Goal: Transaction & Acquisition: Book appointment/travel/reservation

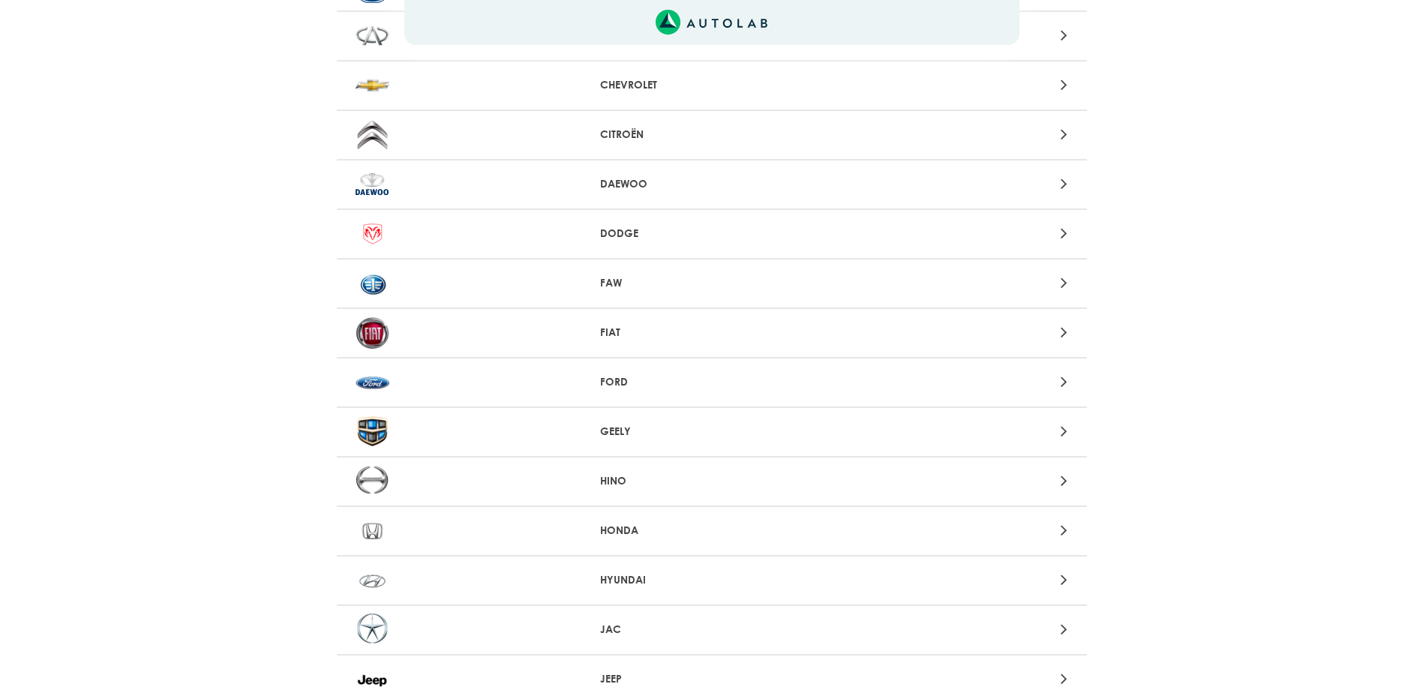
scroll to position [450, 0]
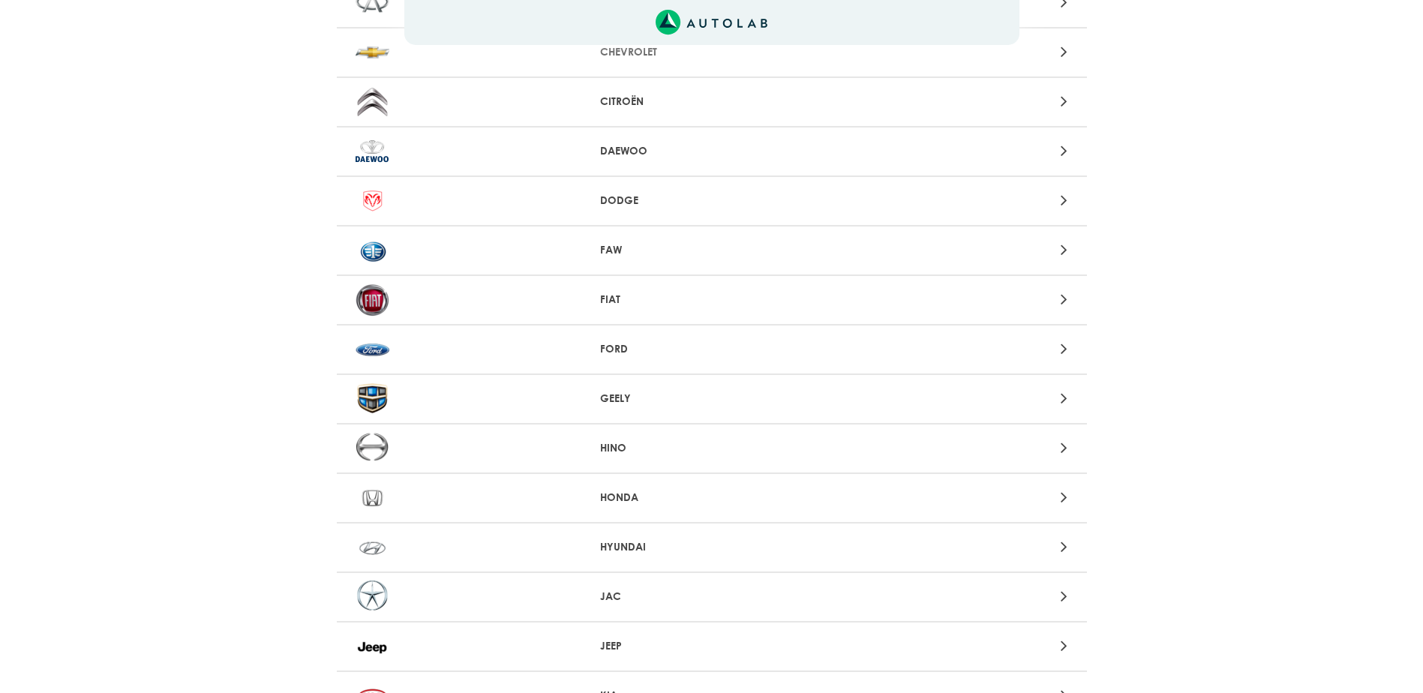
click at [634, 542] on p "HYUNDAI" at bounding box center [711, 547] width 223 height 16
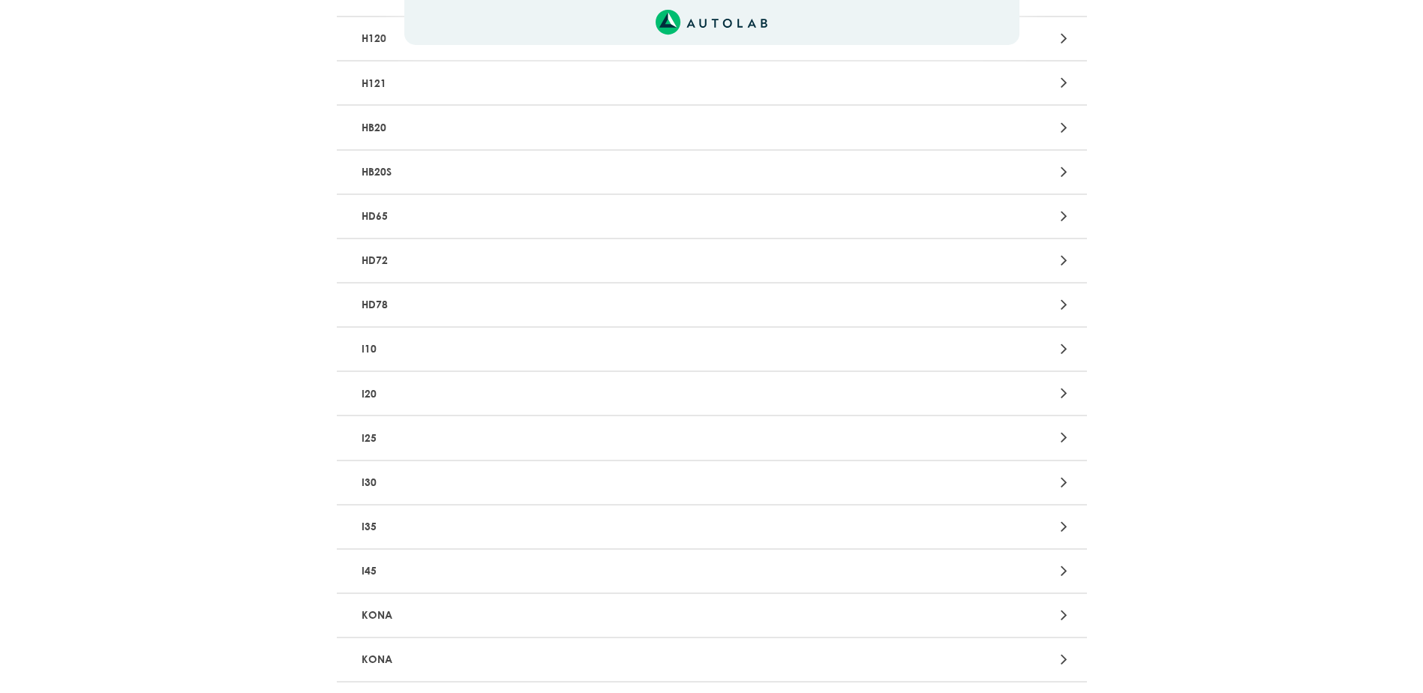
scroll to position [2243, 0]
click at [382, 518] on p "I35" at bounding box center [589, 526] width 467 height 28
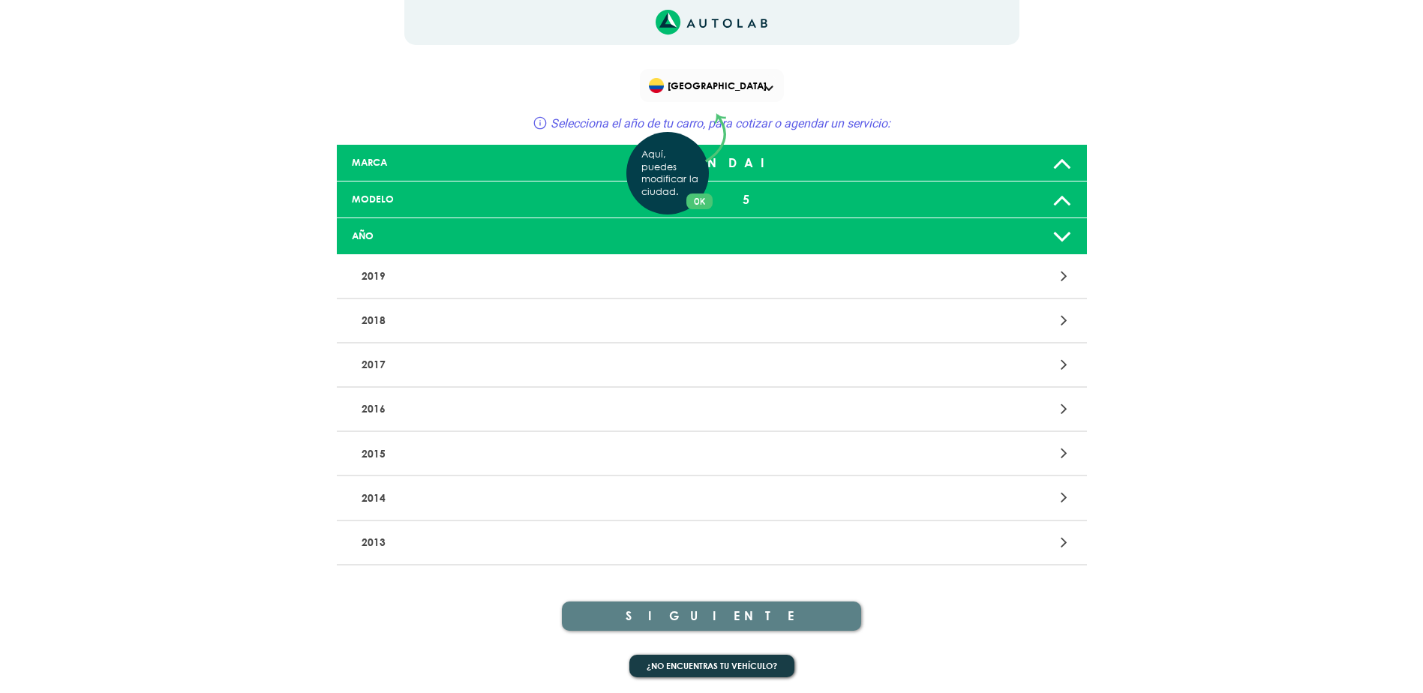
scroll to position [2, 0]
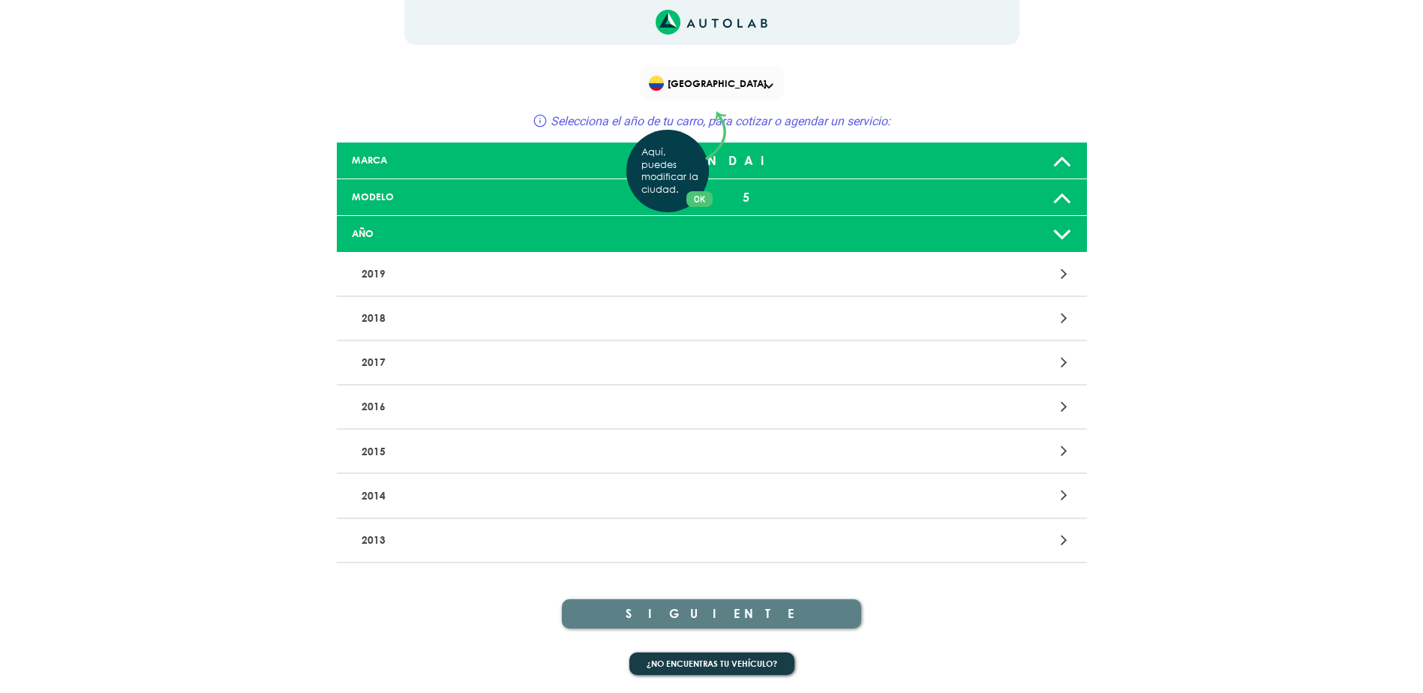
click at [1069, 542] on div "Aquí, puedes modificar la ciudad. OK .aex,.bex{fill:none!important;stroke:#50c4…" at bounding box center [711, 344] width 1423 height 693
click at [1062, 544] on icon at bounding box center [1064, 540] width 7 height 20
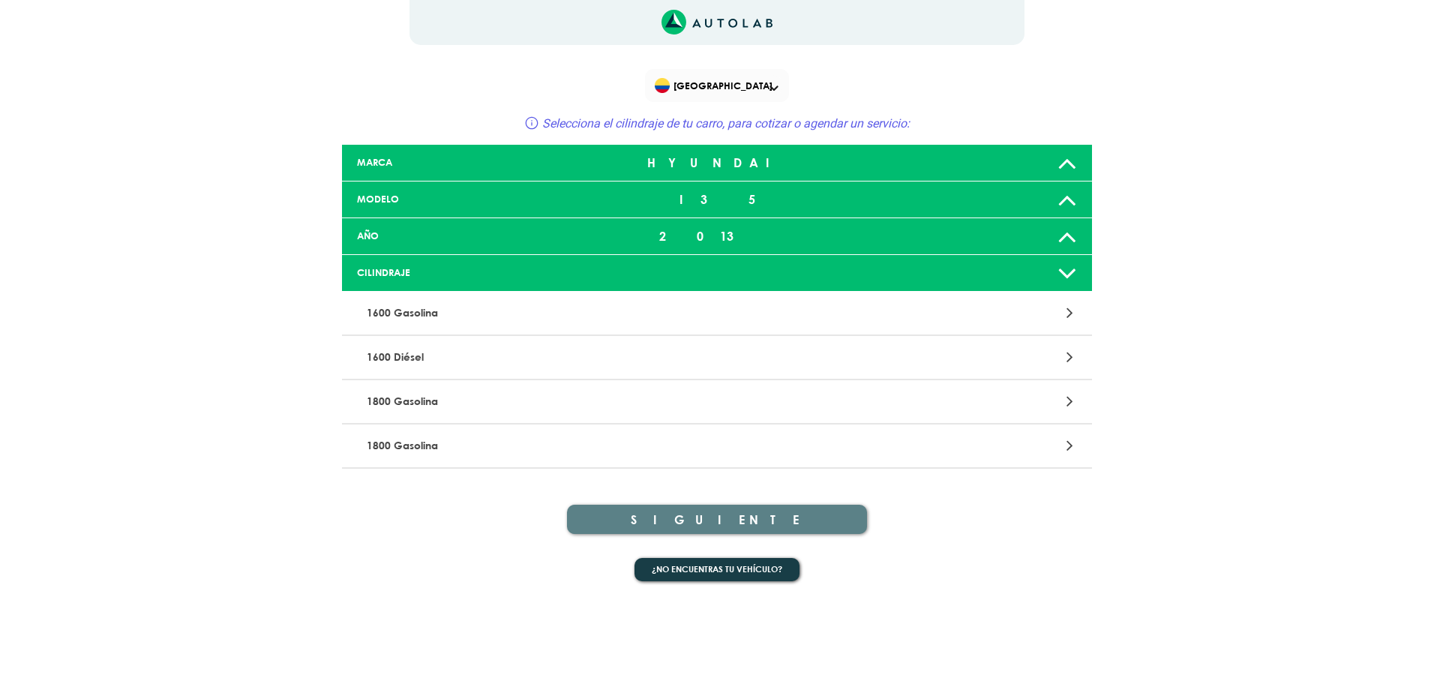
click at [1062, 238] on icon at bounding box center [1068, 236] width 20 height 30
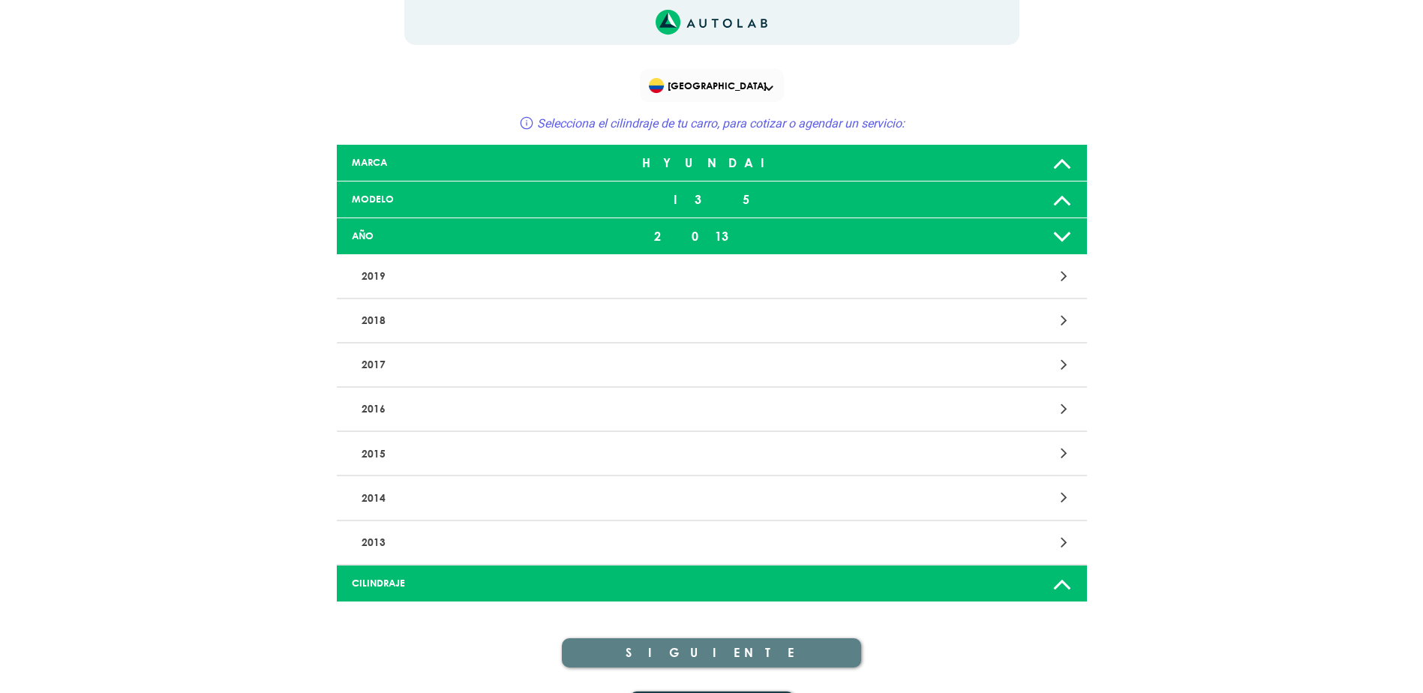
click at [1059, 581] on icon at bounding box center [1063, 584] width 20 height 30
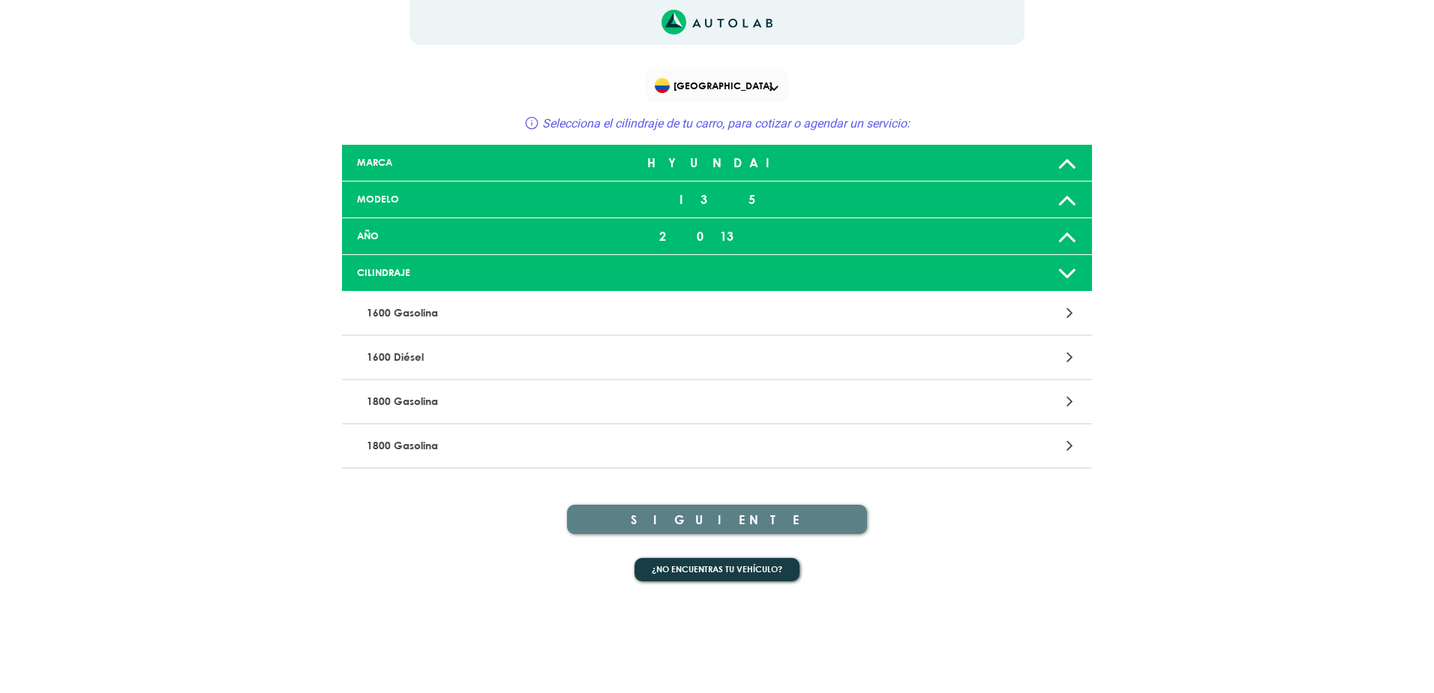
click at [1061, 582] on div "¿No encuentras tu vehículo?" at bounding box center [717, 572] width 750 height 53
click at [1073, 162] on icon at bounding box center [1068, 163] width 20 height 30
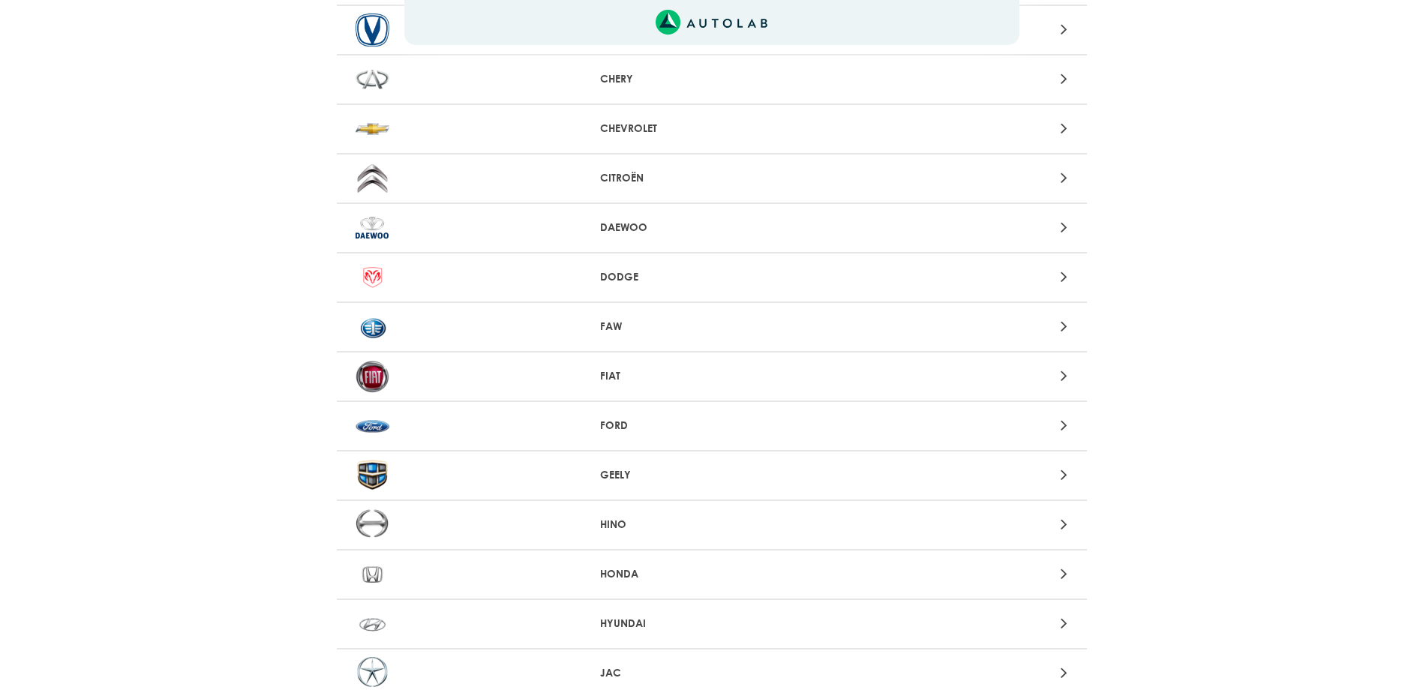
scroll to position [375, 0]
click at [601, 611] on div "HYUNDAI" at bounding box center [712, 624] width 750 height 50
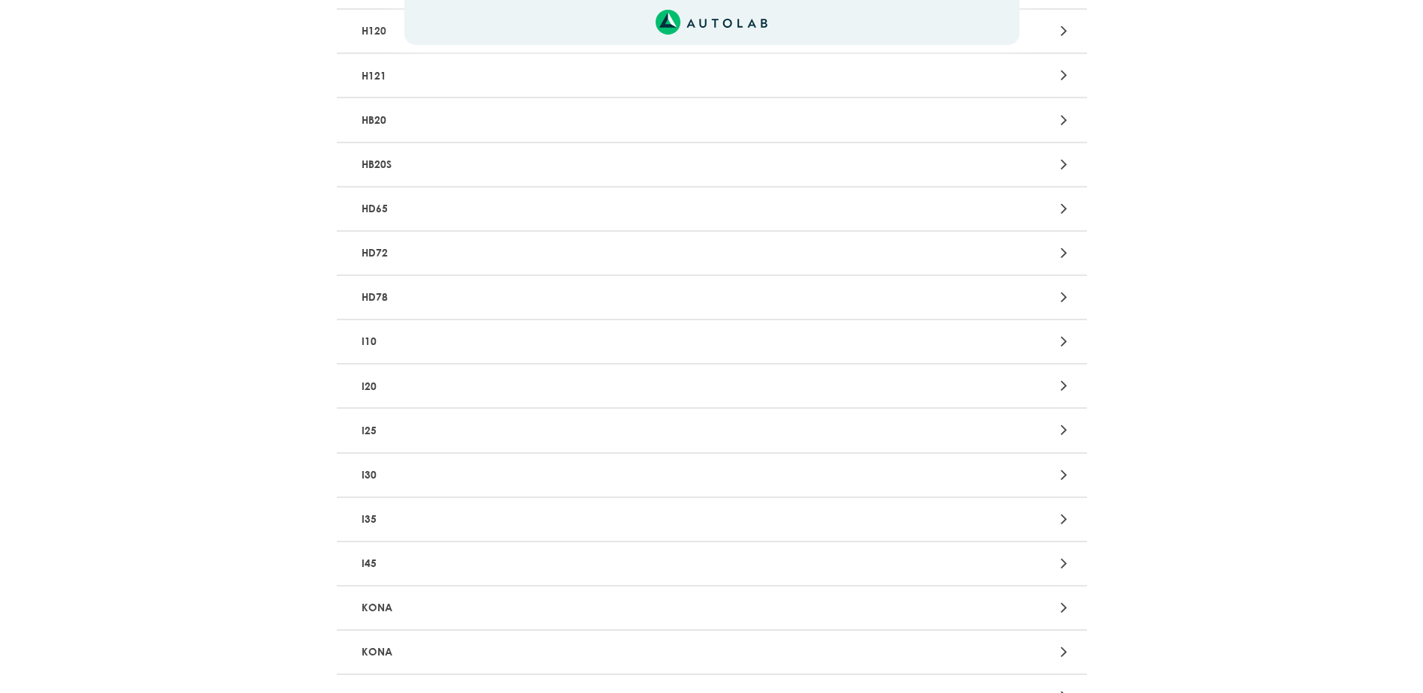
scroll to position [2251, 0]
click at [359, 511] on p "I35" at bounding box center [589, 518] width 467 height 28
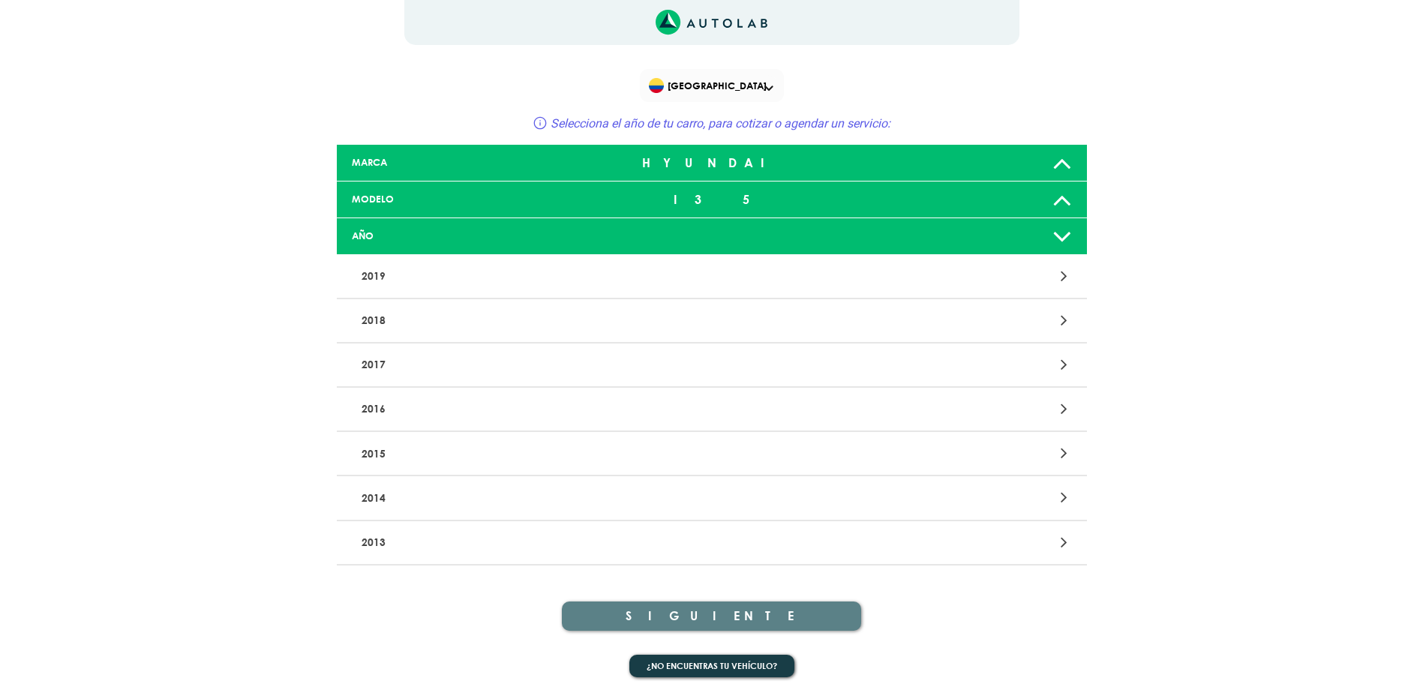
click at [1065, 236] on icon at bounding box center [1063, 236] width 20 height 30
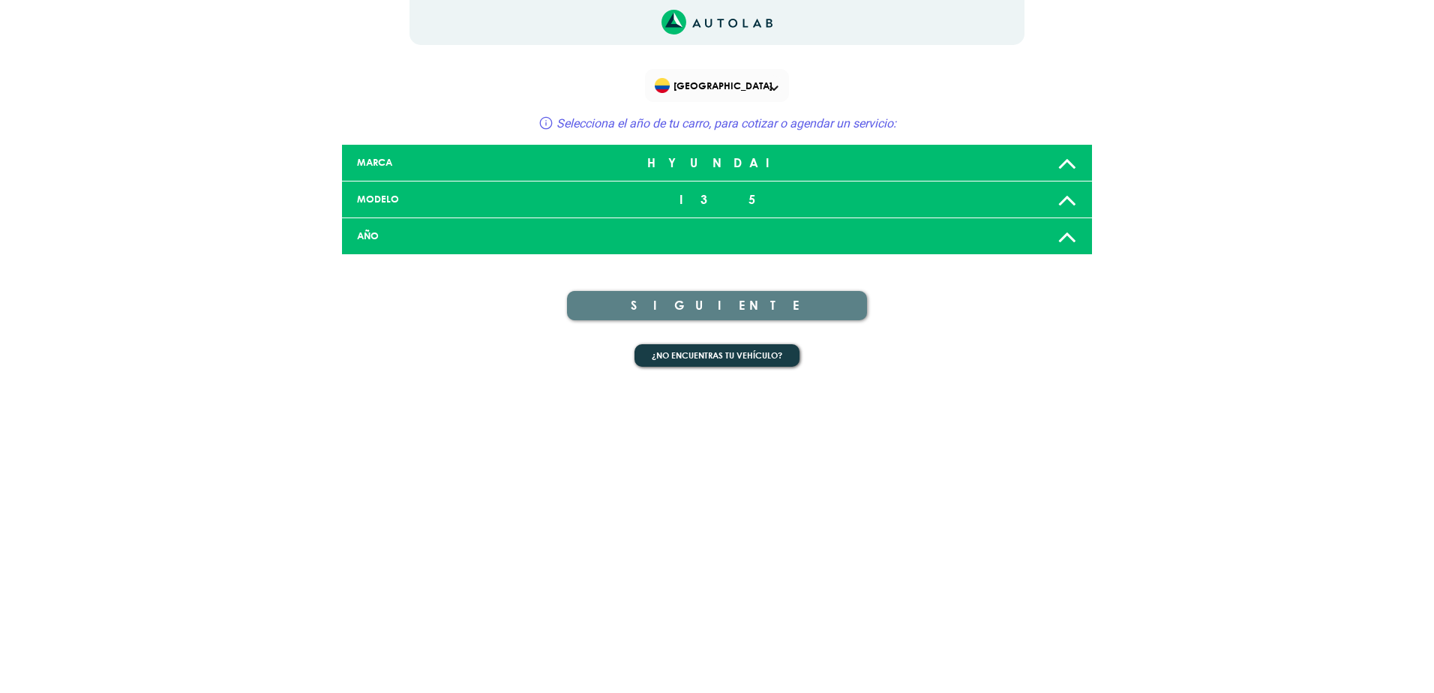
click at [1066, 228] on icon at bounding box center [1068, 236] width 20 height 30
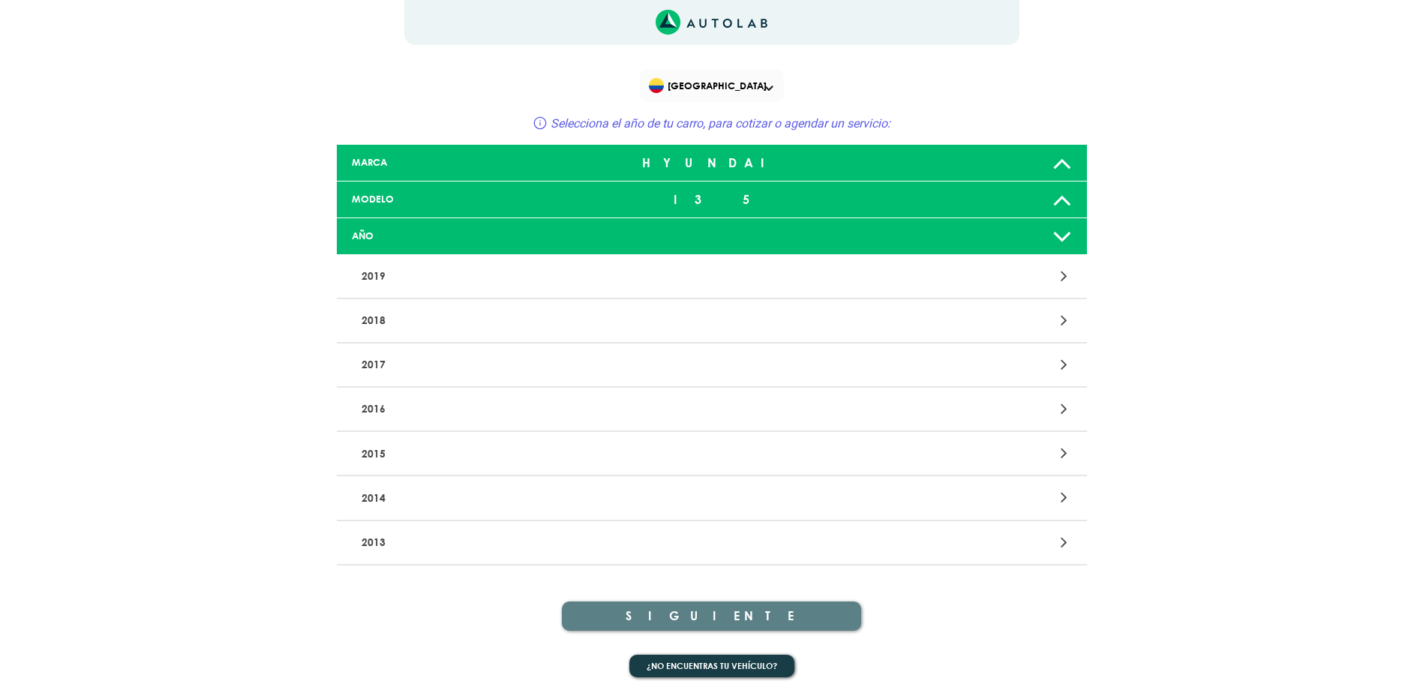
scroll to position [2, 0]
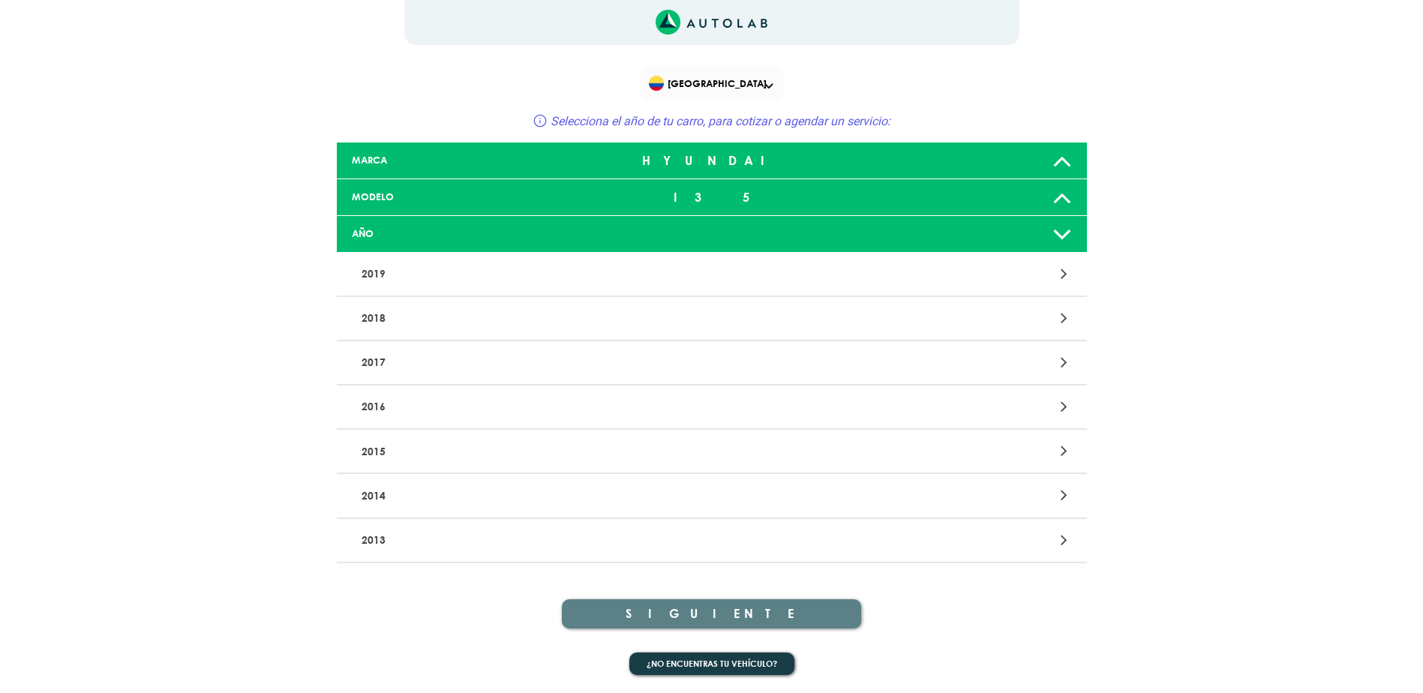
click at [383, 536] on p "2013" at bounding box center [589, 541] width 467 height 28
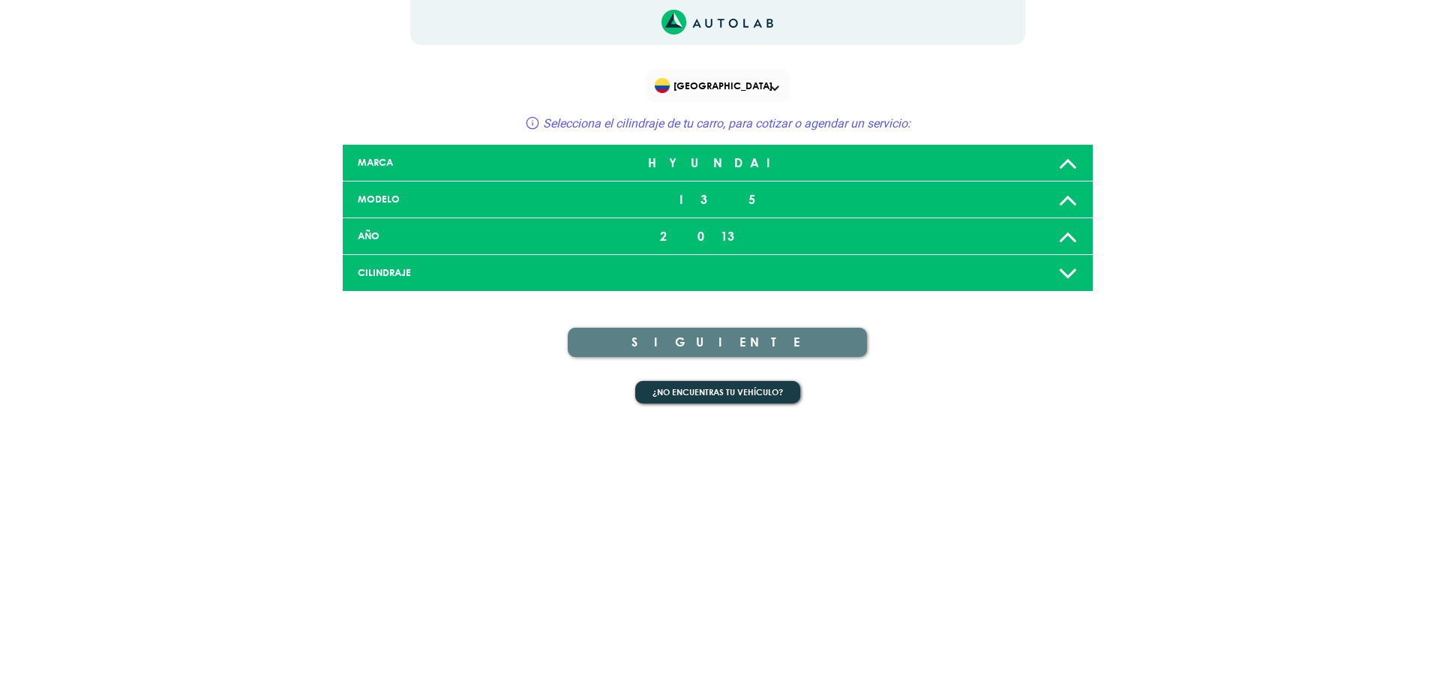
scroll to position [0, 0]
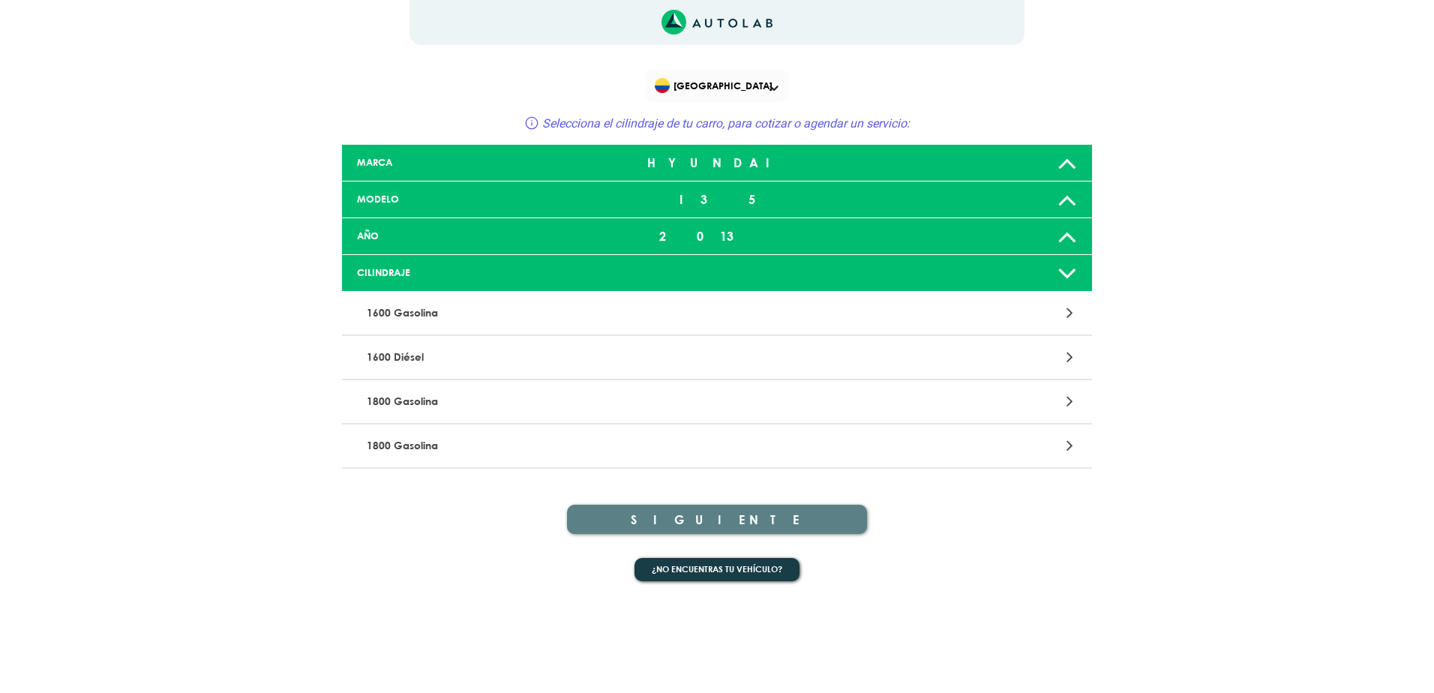
click at [425, 319] on p "1600 Gasolina" at bounding box center [594, 313] width 467 height 28
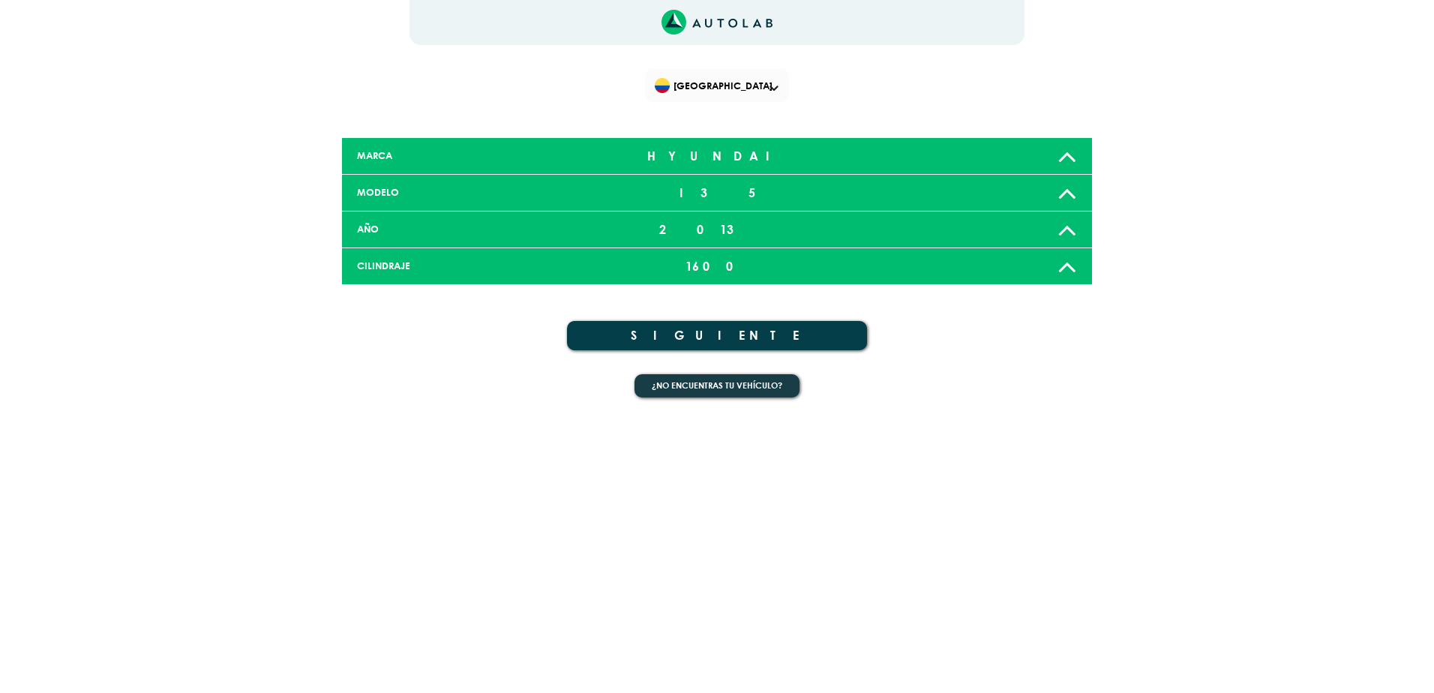
click at [706, 330] on button "SIGUIENTE" at bounding box center [717, 335] width 300 height 29
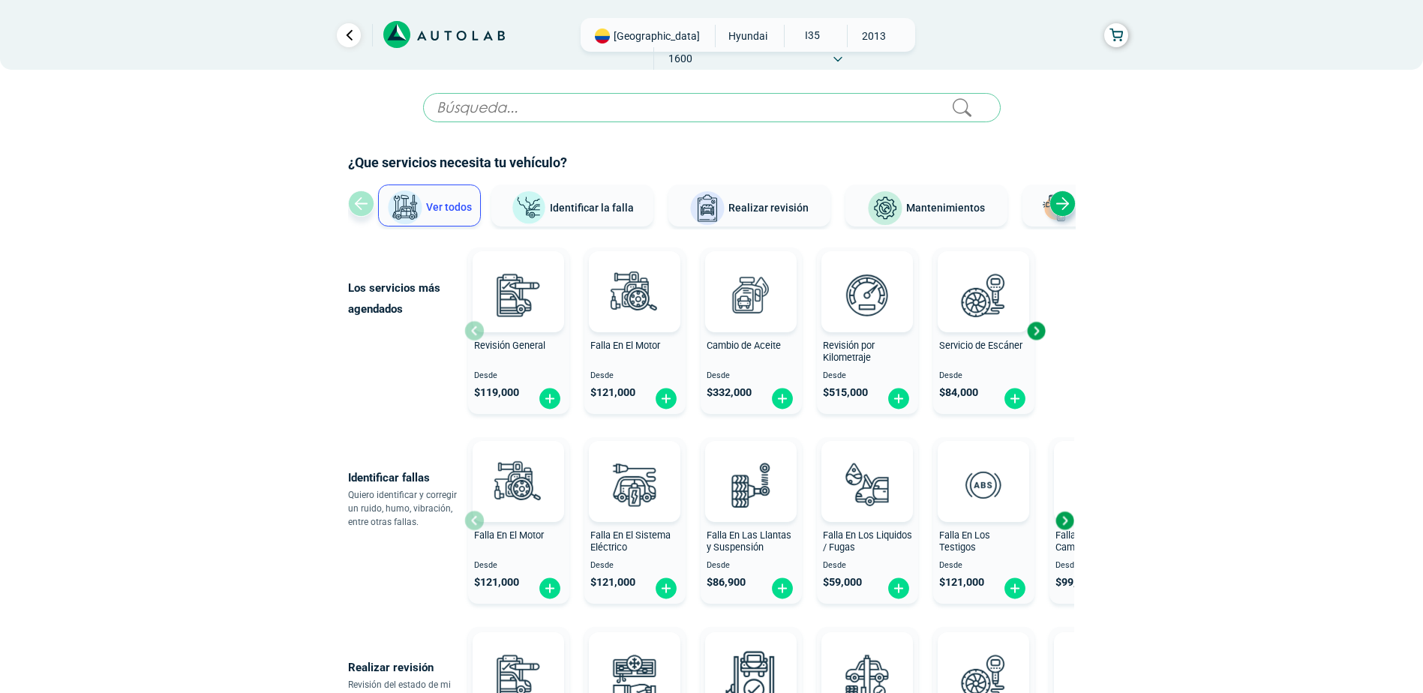
click at [449, 210] on span "Ver todos" at bounding box center [449, 207] width 46 height 12
click at [743, 208] on span "Realizar revisión" at bounding box center [768, 208] width 80 height 12
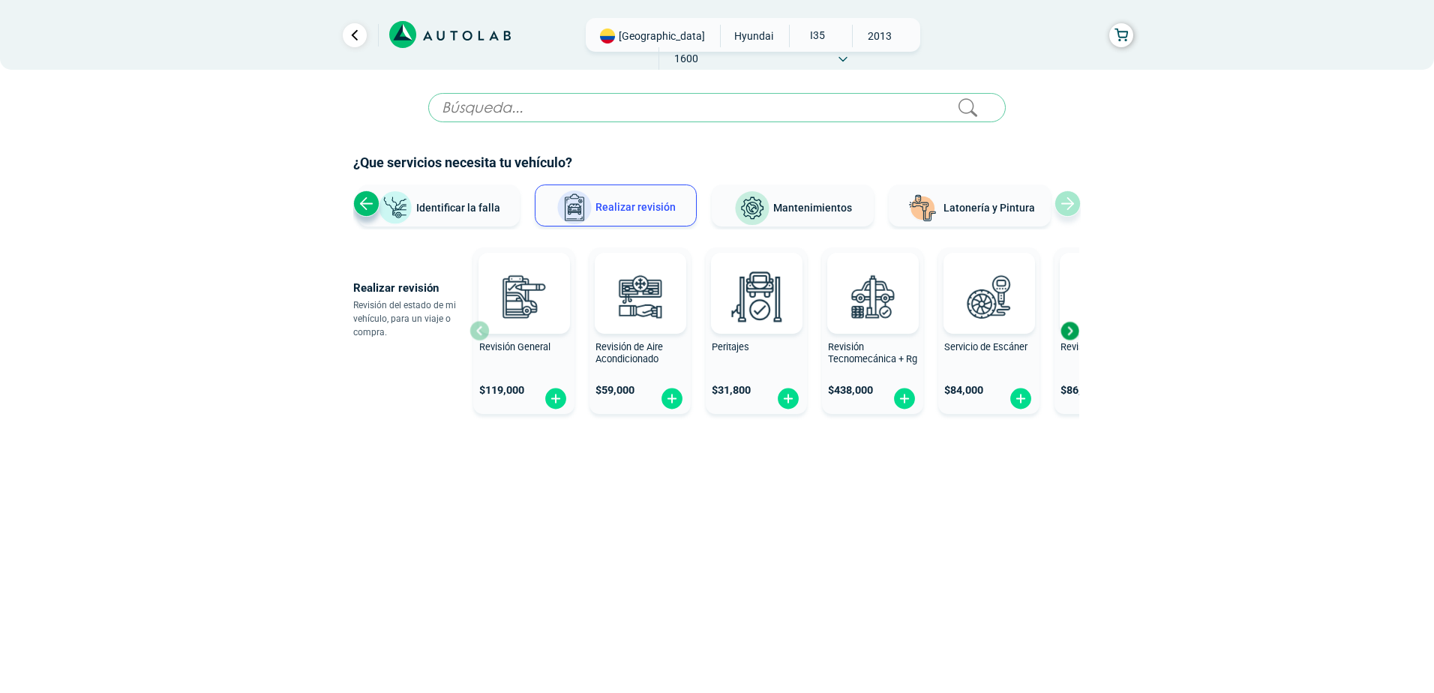
click at [1076, 332] on div "Next slide" at bounding box center [1070, 331] width 23 height 23
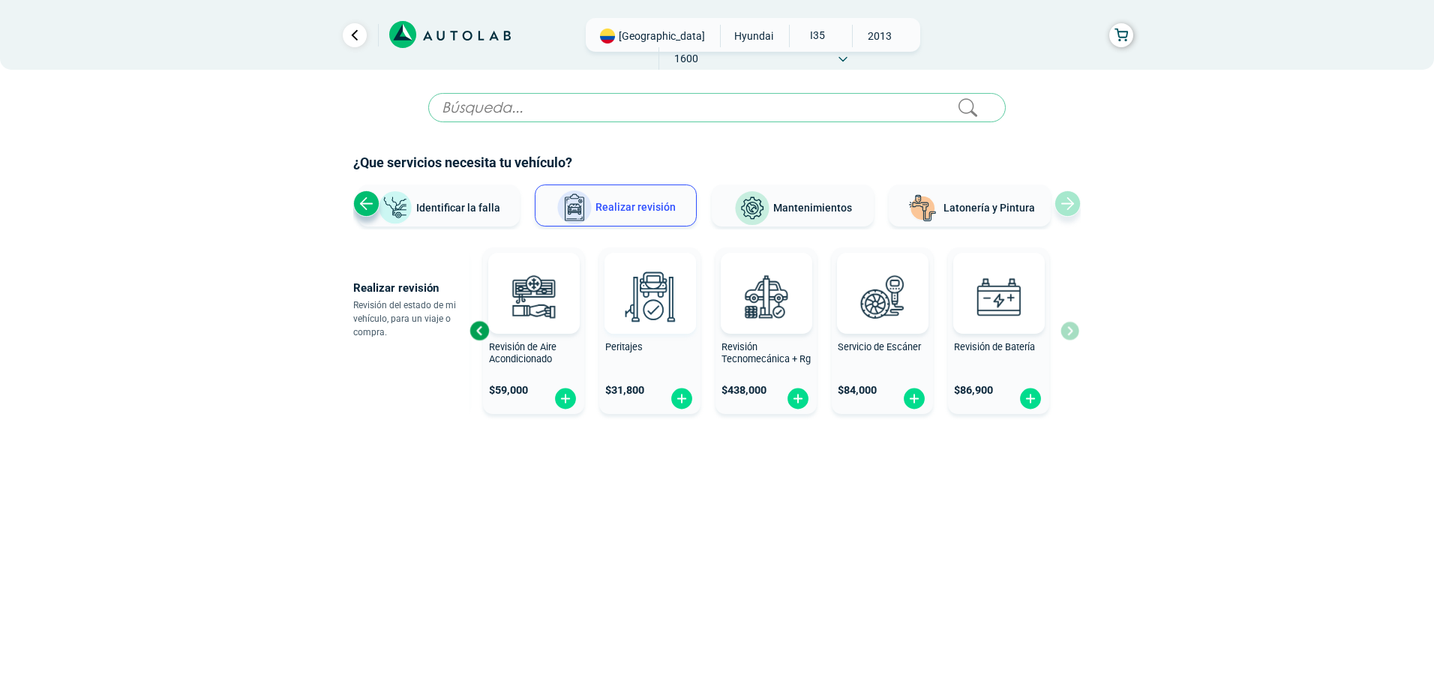
click at [653, 298] on img at bounding box center [650, 296] width 66 height 66
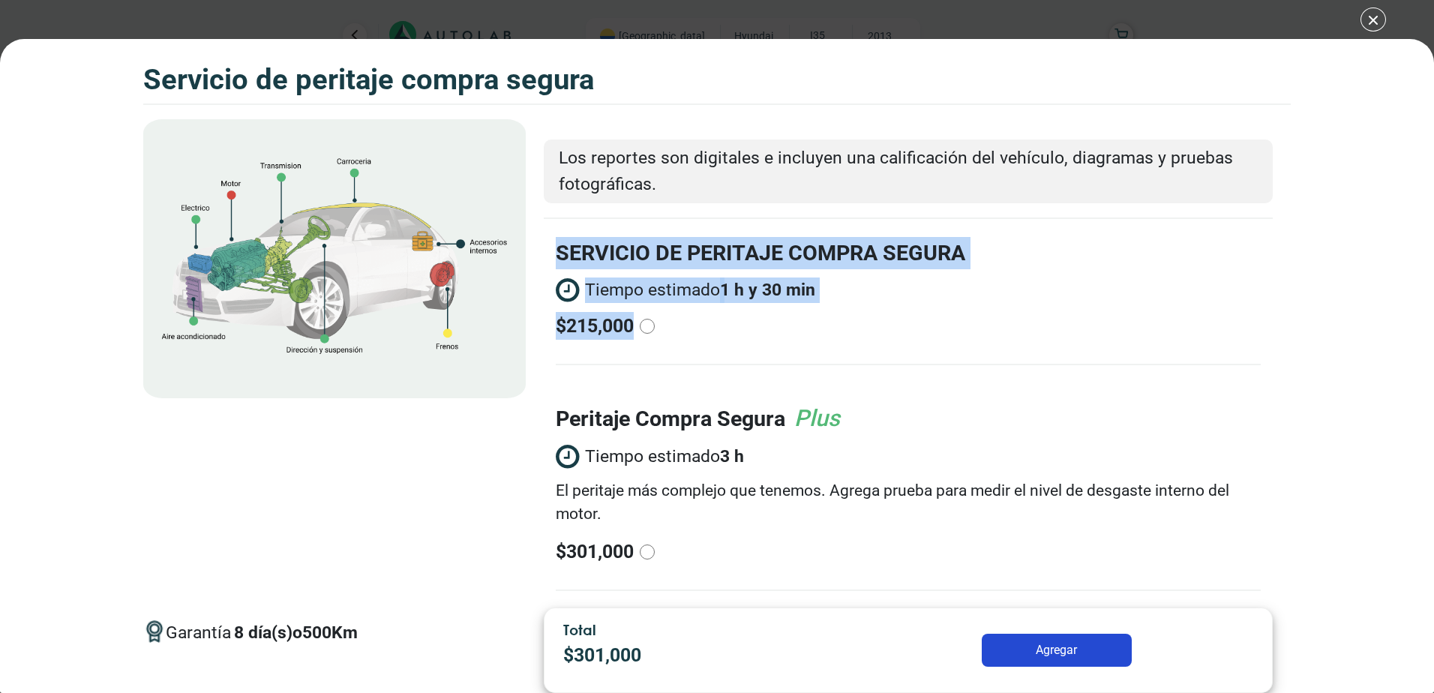
drag, startPoint x: 559, startPoint y: 250, endPoint x: 864, endPoint y: 355, distance: 322.9
click at [864, 355] on li "SERVICIO DE PERITAJE COMPRA SEGURA Tiempo estimado 1 h y 30 min $ 215,000" at bounding box center [908, 301] width 705 height 128
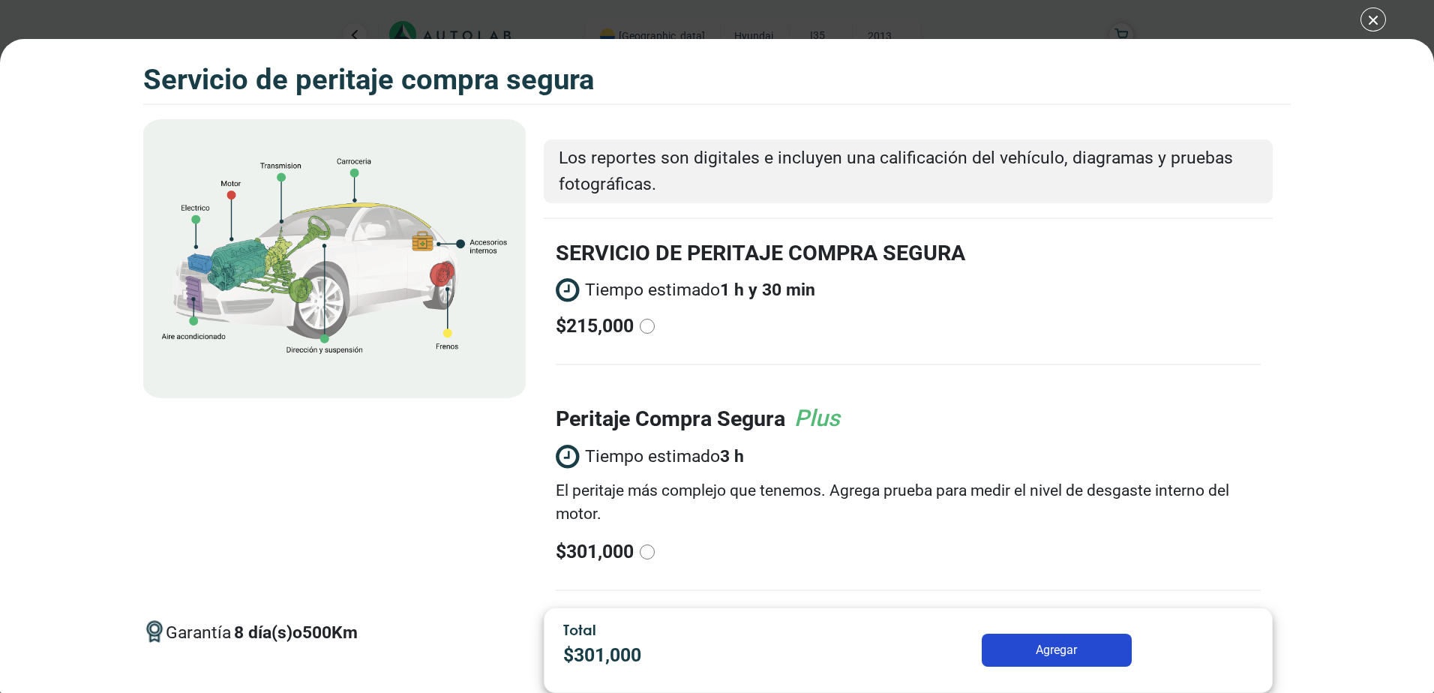
drag, startPoint x: 864, startPoint y: 355, endPoint x: 814, endPoint y: 322, distance: 60.1
drag, startPoint x: 814, startPoint y: 322, endPoint x: 566, endPoint y: 236, distance: 262.9
click at [566, 236] on div "SERVICIO DE PERITAJE COMPRA SEGURA Tiempo estimado 1 h y 30 min $ 215,000 perit…" at bounding box center [908, 530] width 729 height 622
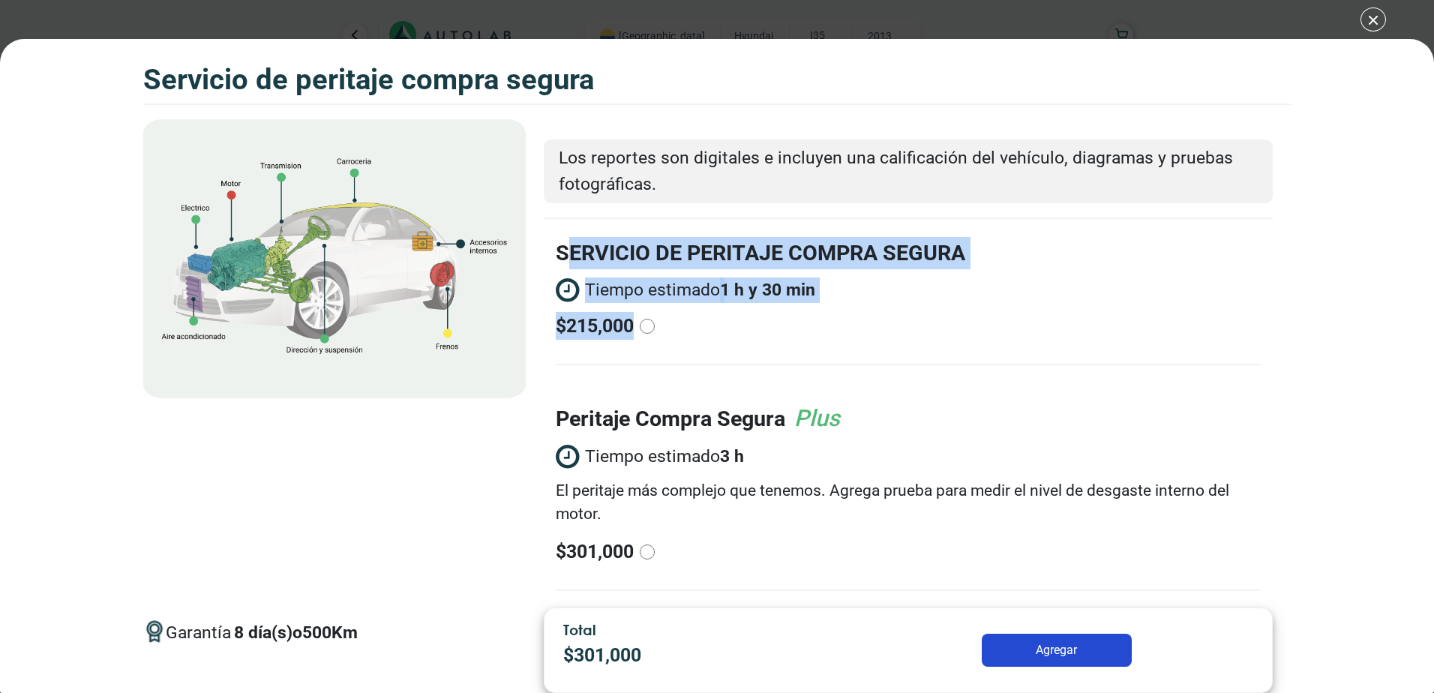
drag, startPoint x: 563, startPoint y: 251, endPoint x: 724, endPoint y: 332, distance: 180.2
click at [724, 332] on label "SERVICIO DE PERITAJE COMPRA SEGURA Tiempo estimado 1 h y 30 min $ 215,000" at bounding box center [764, 288] width 416 height 103
drag, startPoint x: 724, startPoint y: 332, endPoint x: 695, endPoint y: 287, distance: 53.3
copy label "ERVICIO DE PERITAJE COMPRA SEGURA Tiempo estimado 1 h y 30 min $ 215,000"
